Goal: Task Accomplishment & Management: Use online tool/utility

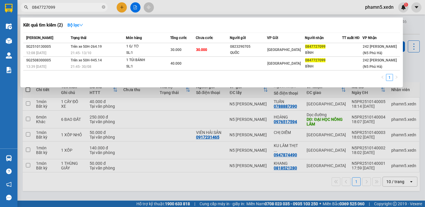
click at [122, 6] on div at bounding box center [212, 103] width 425 height 207
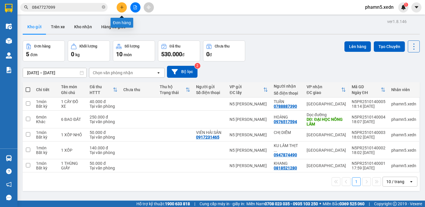
click at [122, 6] on icon "plus" at bounding box center [122, 7] width 0 height 3
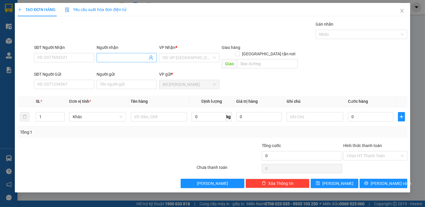
click at [113, 56] on input "Người nhận" at bounding box center [123, 57] width 47 height 6
click at [103, 57] on input "P[[PERSON_NAME]" at bounding box center [123, 57] width 47 height 6
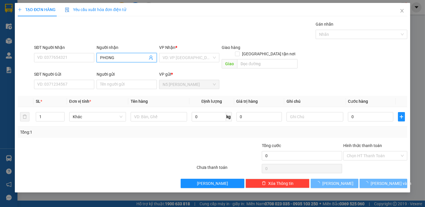
click at [122, 57] on input "PHONG" at bounding box center [123, 57] width 47 height 6
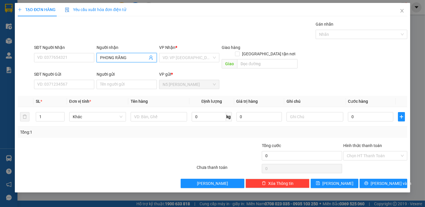
type input "PHONG RĂNG"
click at [115, 71] on div "Người gửi" at bounding box center [127, 74] width 60 height 6
click at [115, 80] on input "Người gửi" at bounding box center [127, 84] width 60 height 9
click at [141, 112] on input "text" at bounding box center [159, 116] width 57 height 9
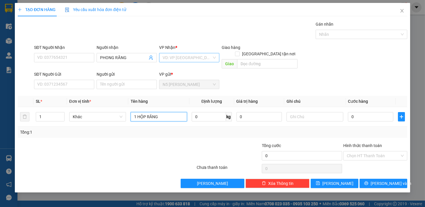
type input "1 HỘP RĂNG"
click at [184, 53] on input "search" at bounding box center [187, 57] width 49 height 9
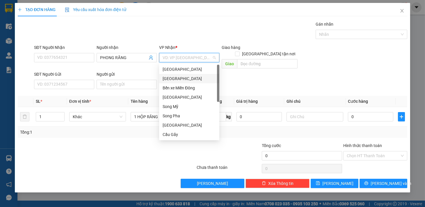
click at [182, 79] on div "[GEOGRAPHIC_DATA]" at bounding box center [189, 78] width 53 height 6
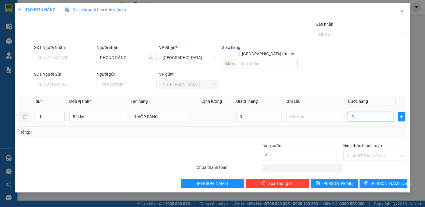
click at [365, 114] on input "0" at bounding box center [370, 116] width 45 height 9
type input "3"
type input "30"
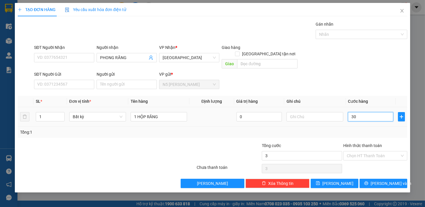
type input "30"
click at [386, 151] on input "Hình thức thanh toán" at bounding box center [373, 155] width 53 height 9
type input "30.000"
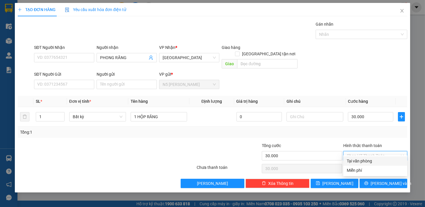
click at [373, 164] on div "Tại văn phòng" at bounding box center [375, 160] width 64 height 9
type input "0"
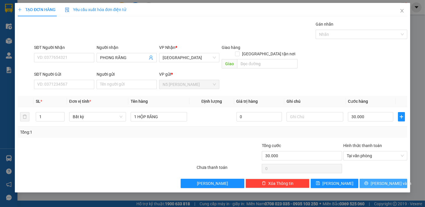
click at [376, 179] on button "[PERSON_NAME] và In" at bounding box center [383, 183] width 48 height 9
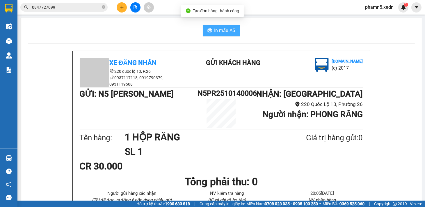
click at [222, 28] on span "In mẫu A5" at bounding box center [224, 30] width 21 height 7
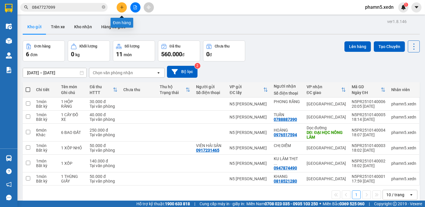
click at [120, 7] on icon "plus" at bounding box center [122, 7] width 4 height 4
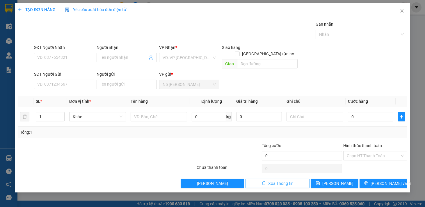
drag, startPoint x: 283, startPoint y: 177, endPoint x: 284, endPoint y: 165, distance: 11.7
click at [284, 170] on div "Transit Pickup Surcharge Ids Transit Deliver Surcharge Ids Transit Deliver Surc…" at bounding box center [212, 104] width 389 height 167
click at [401, 11] on icon "close" at bounding box center [401, 10] width 5 height 5
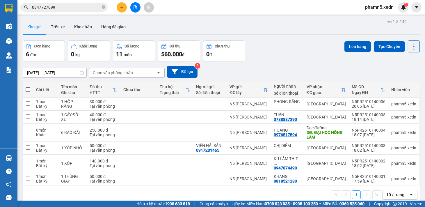
click at [27, 88] on span at bounding box center [28, 89] width 5 height 5
click at [28, 87] on input "checkbox" at bounding box center [28, 87] width 0 height 0
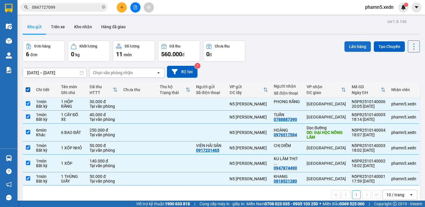
click at [356, 45] on button "Lên hàng" at bounding box center [357, 46] width 26 height 10
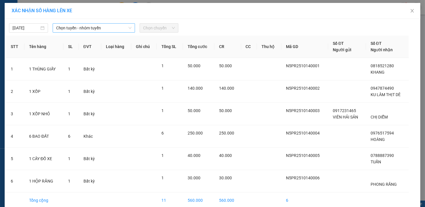
click at [127, 26] on span "Chọn tuyến - nhóm tuyến" at bounding box center [93, 28] width 75 height 9
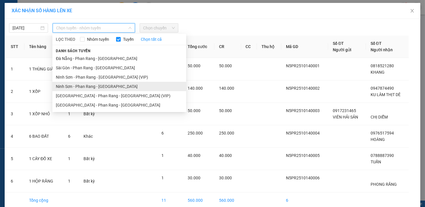
click at [118, 90] on li "Ninh Sơn - Phan Rang - [GEOGRAPHIC_DATA]" at bounding box center [119, 86] width 134 height 9
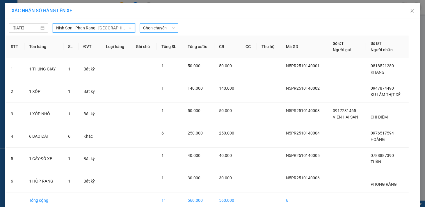
click at [169, 25] on span "Chọn chuyến" at bounding box center [159, 28] width 32 height 9
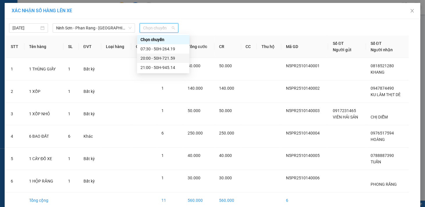
click at [169, 58] on div "20:00 - 50H-721.59" at bounding box center [162, 58] width 45 height 6
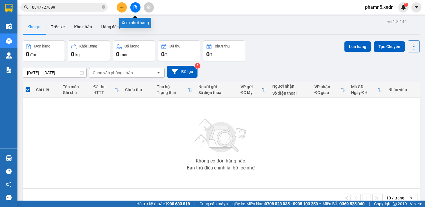
click at [134, 5] on icon "file-add" at bounding box center [135, 7] width 3 height 4
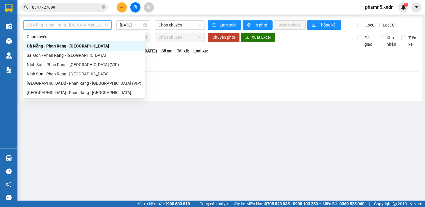
click at [108, 22] on div "Đà Nẵng - Phan Rang - [GEOGRAPHIC_DATA]" at bounding box center [67, 24] width 88 height 9
click at [83, 74] on div "Ninh Sơn - Phan Rang - [GEOGRAPHIC_DATA]" at bounding box center [84, 74] width 115 height 6
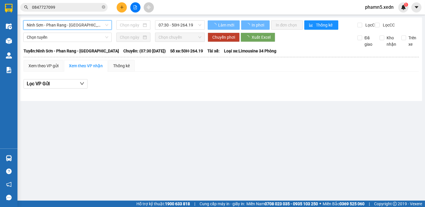
type input "[DATE]"
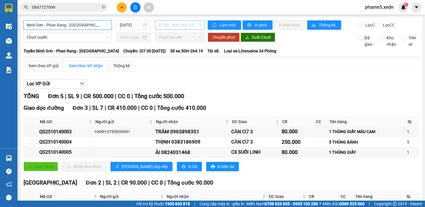
click at [199, 22] on div "07:30 - 50H-264.19" at bounding box center [180, 24] width 50 height 9
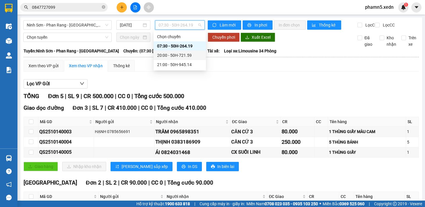
click at [187, 54] on div "20:00 - 50H-721.59" at bounding box center [179, 55] width 45 height 6
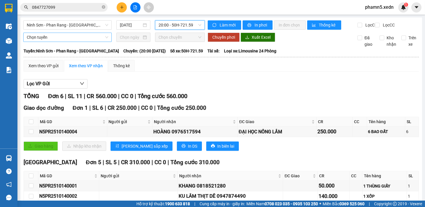
click at [105, 41] on span "Chọn tuyến" at bounding box center [67, 37] width 81 height 9
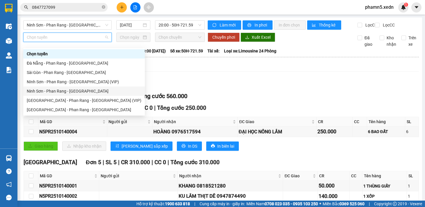
click at [81, 92] on div "Ninh Sơn - Phan Rang - [GEOGRAPHIC_DATA]" at bounding box center [84, 91] width 115 height 6
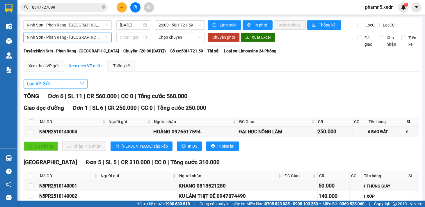
click at [83, 86] on icon "down" at bounding box center [82, 83] width 5 height 5
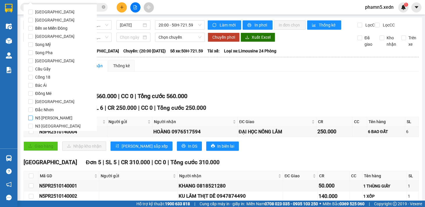
click at [32, 115] on input "N5 [PERSON_NAME]" at bounding box center [30, 117] width 5 height 5
click at [37, 156] on span "Lọc" at bounding box center [36, 159] width 7 height 6
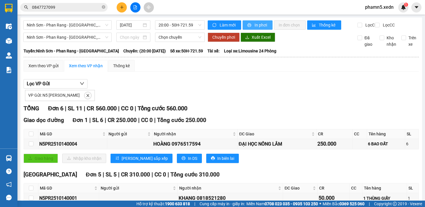
click at [254, 23] on span "In phơi" at bounding box center [260, 25] width 13 height 6
click at [256, 24] on span "In phơi" at bounding box center [260, 25] width 13 height 6
